Goal: Task Accomplishment & Management: Complete application form

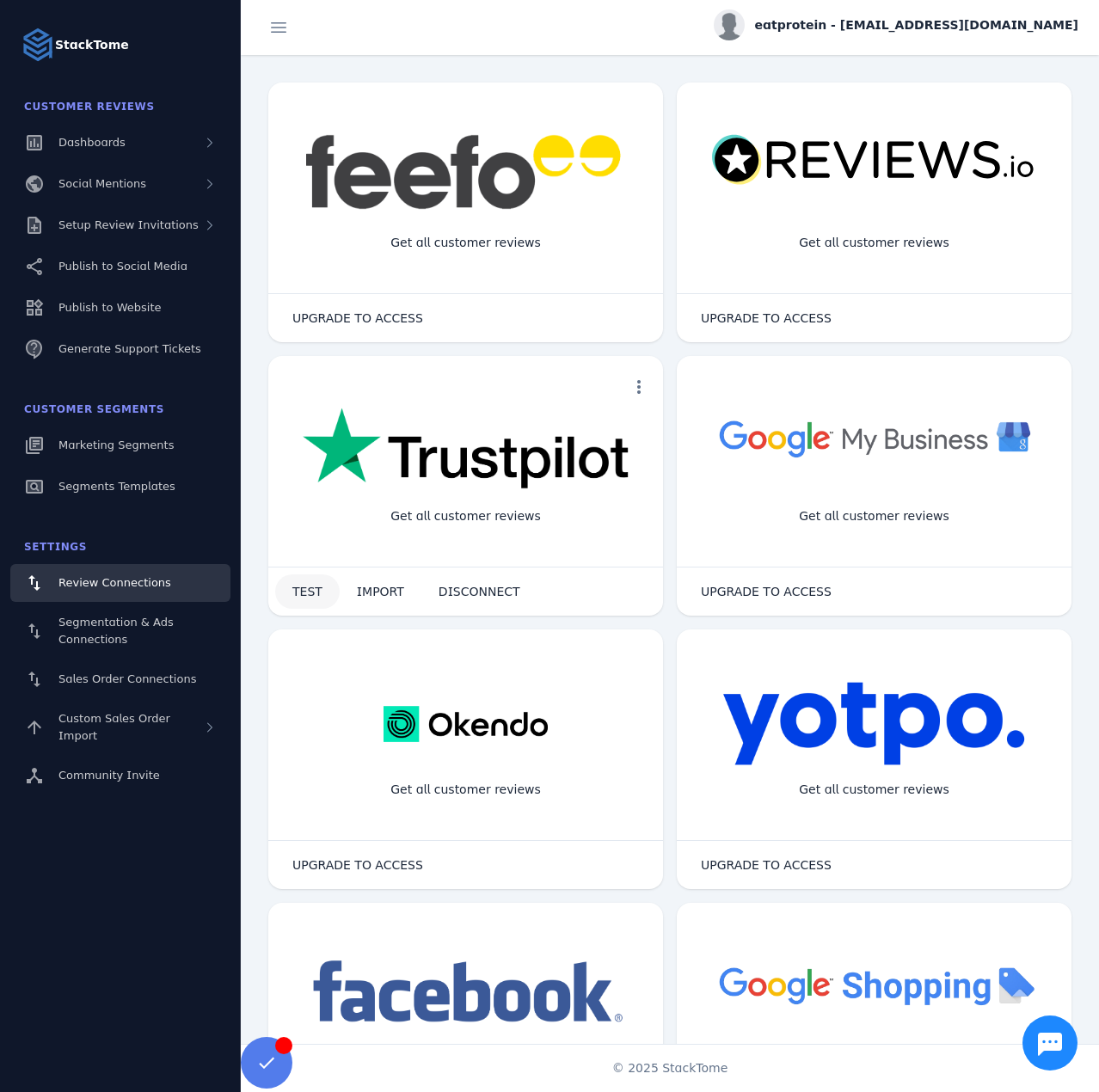
click at [313, 595] on span "TEST" at bounding box center [307, 592] width 30 height 12
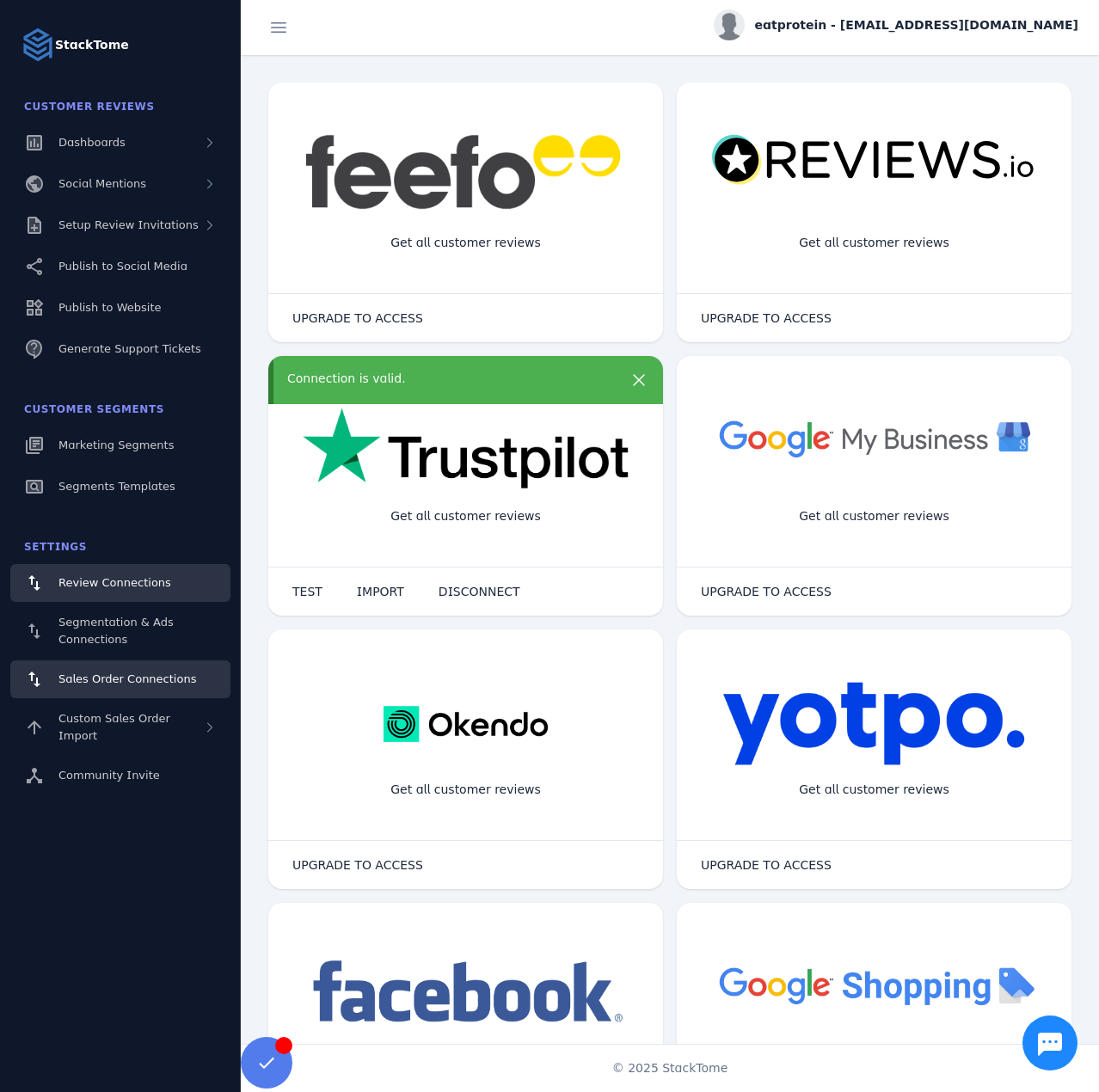
click at [111, 680] on span "Sales Order Connections" at bounding box center [126, 679] width 137 height 13
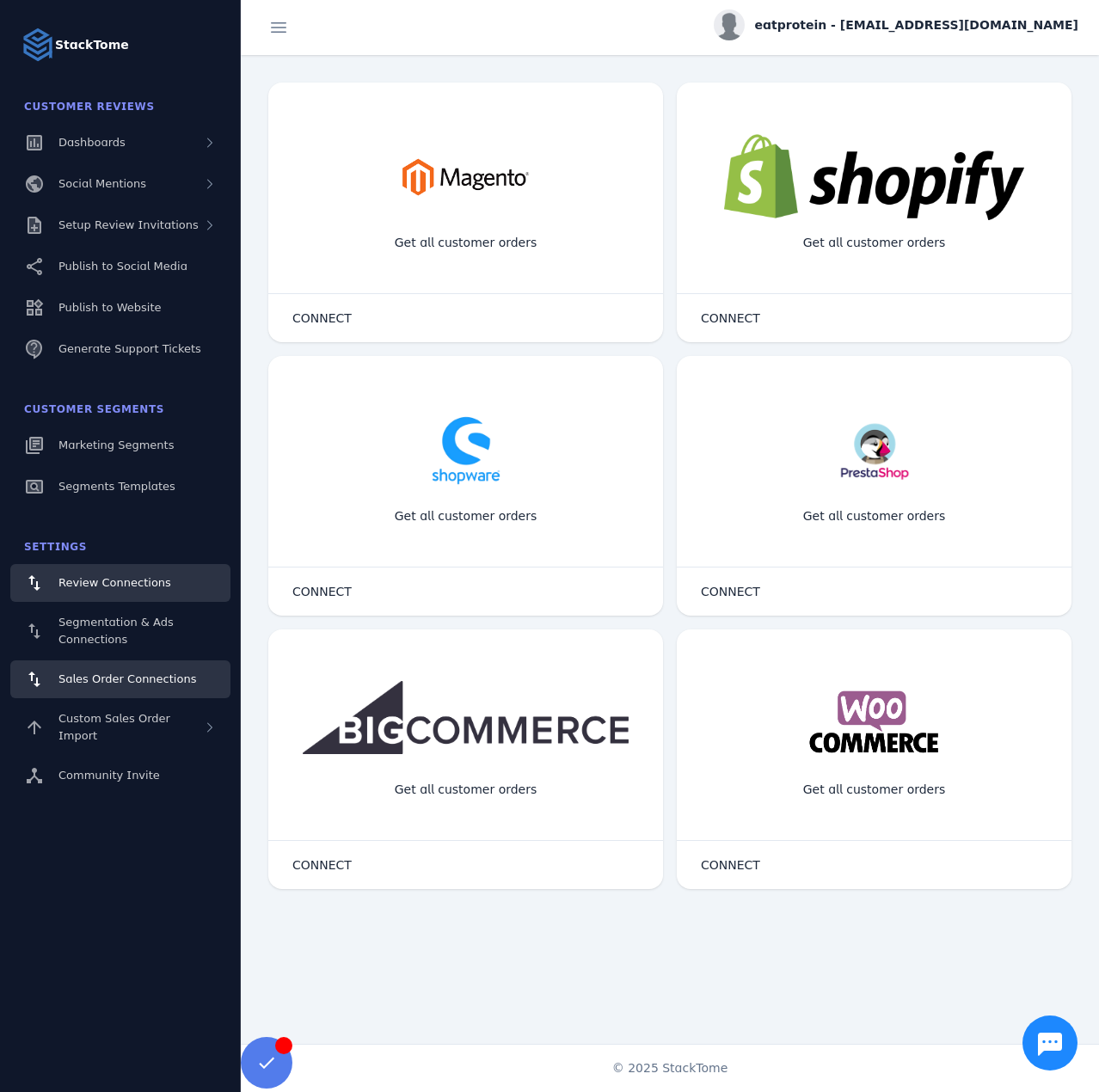
click at [110, 587] on span "Review Connections" at bounding box center [114, 582] width 112 height 13
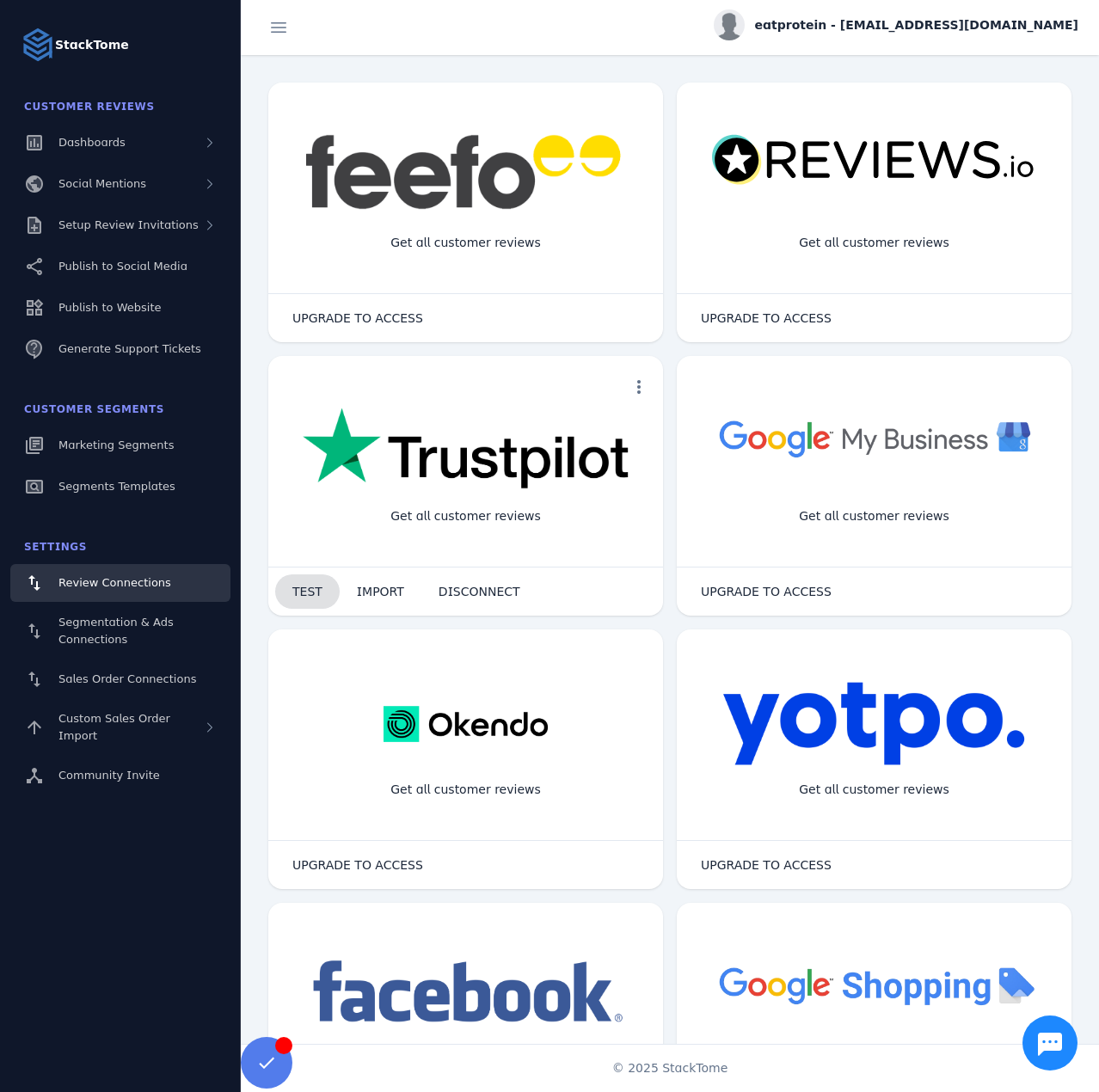
click at [300, 589] on span "TEST" at bounding box center [307, 592] width 30 height 12
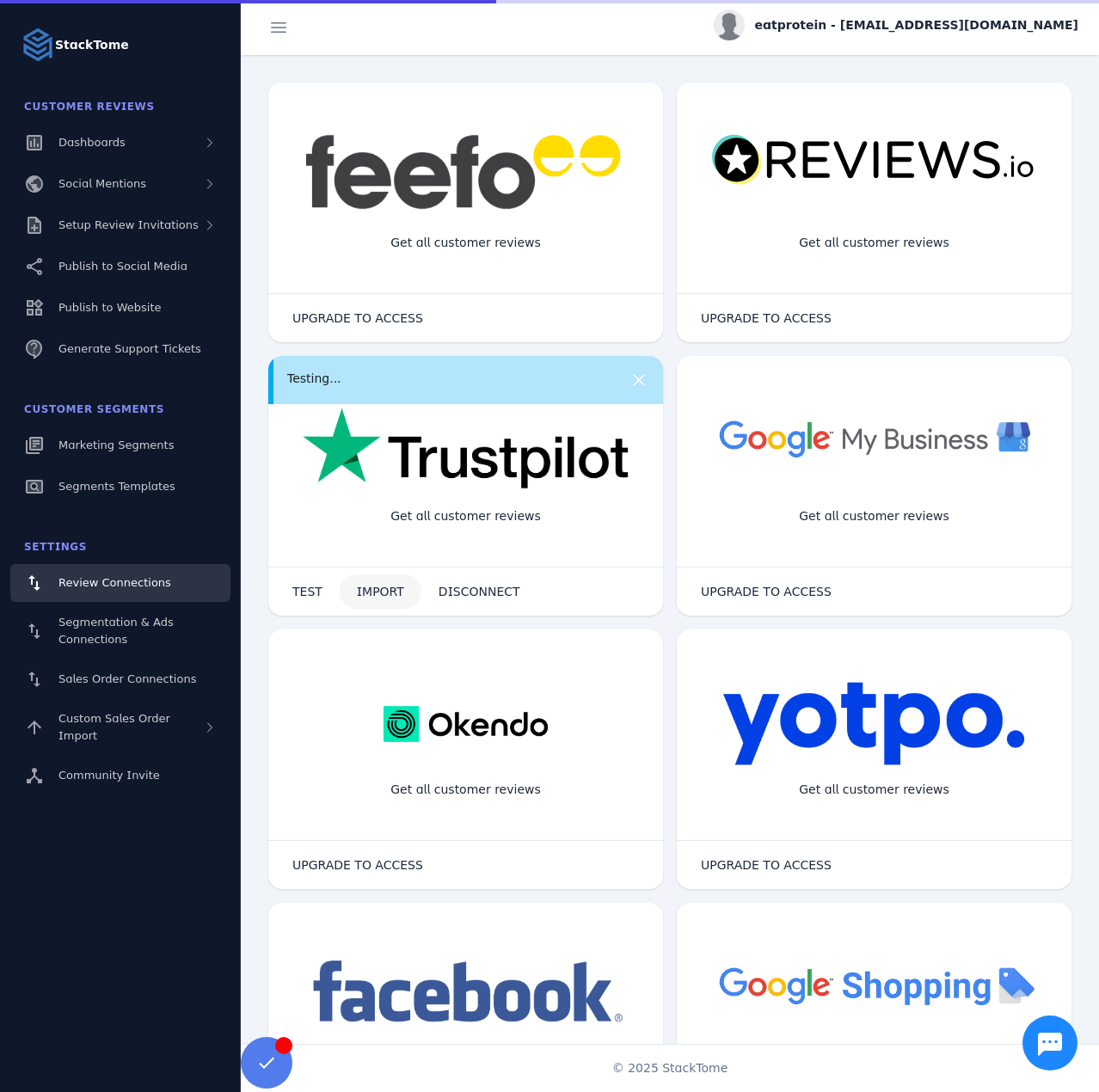
click at [362, 591] on span "IMPORT" at bounding box center [380, 592] width 47 height 12
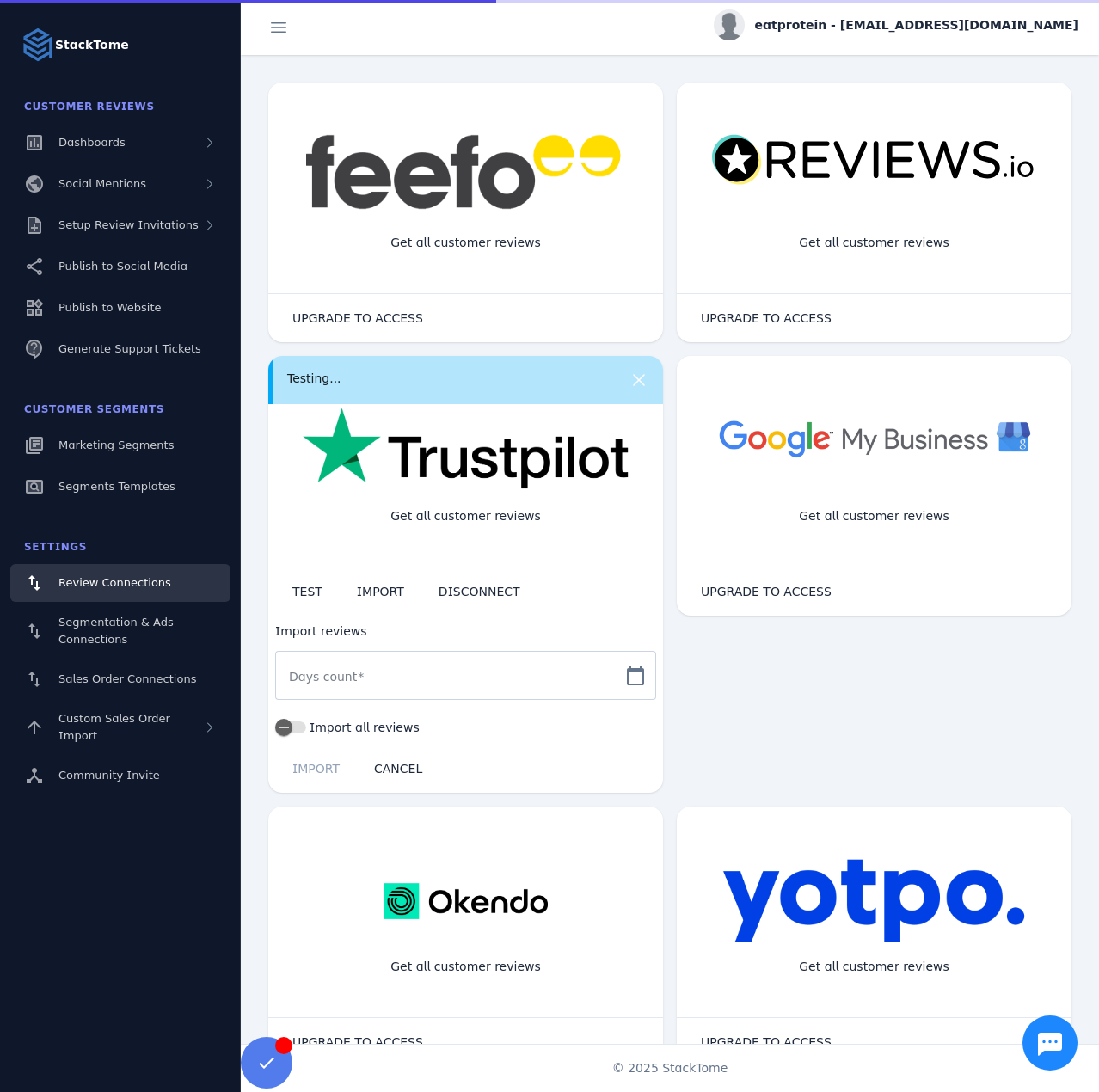
click at [329, 666] on input "Days count" at bounding box center [450, 675] width 322 height 20
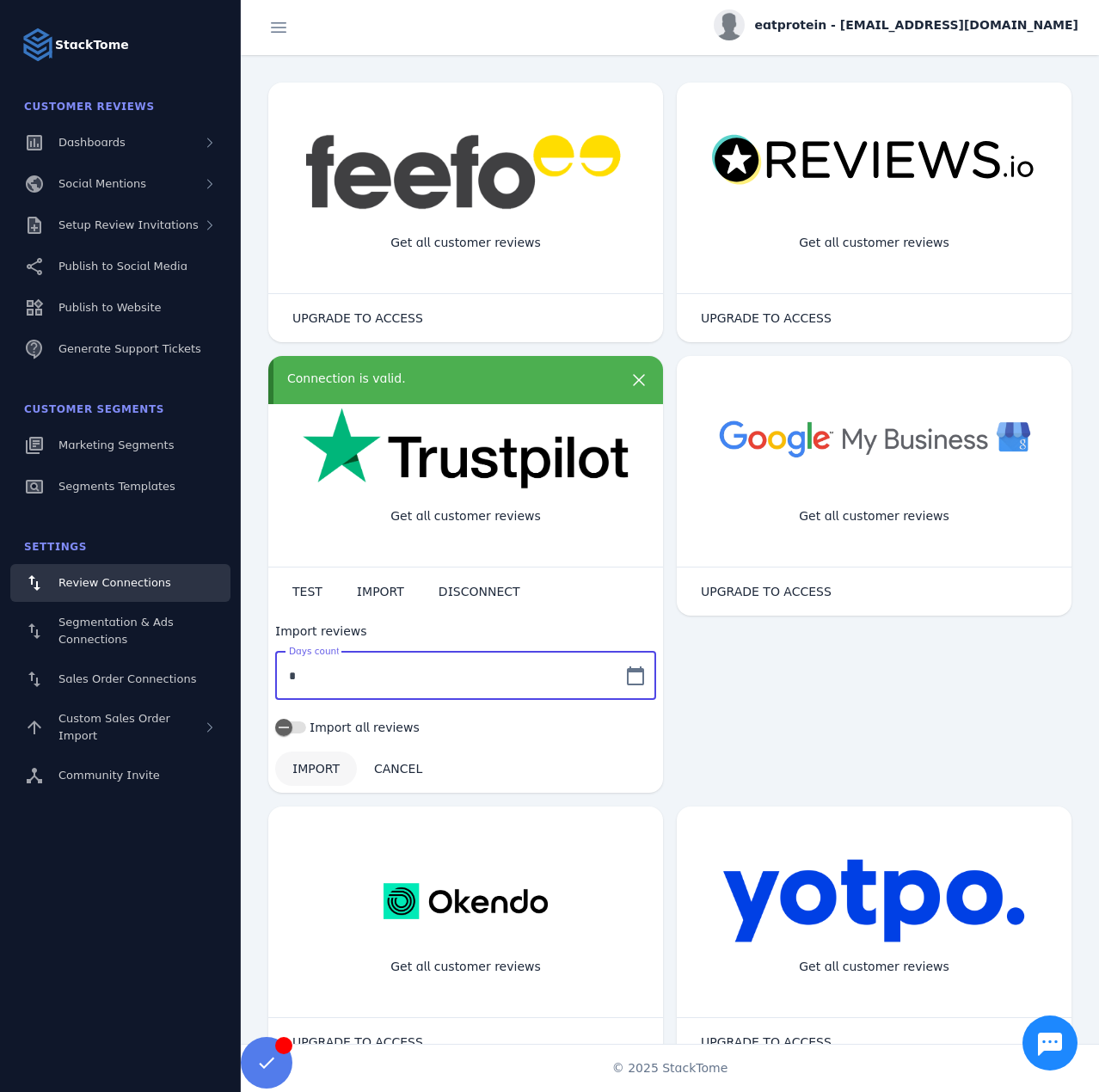
type input "*"
click at [327, 769] on span "IMPORT" at bounding box center [315, 769] width 47 height 12
